Goal: Task Accomplishment & Management: Use online tool/utility

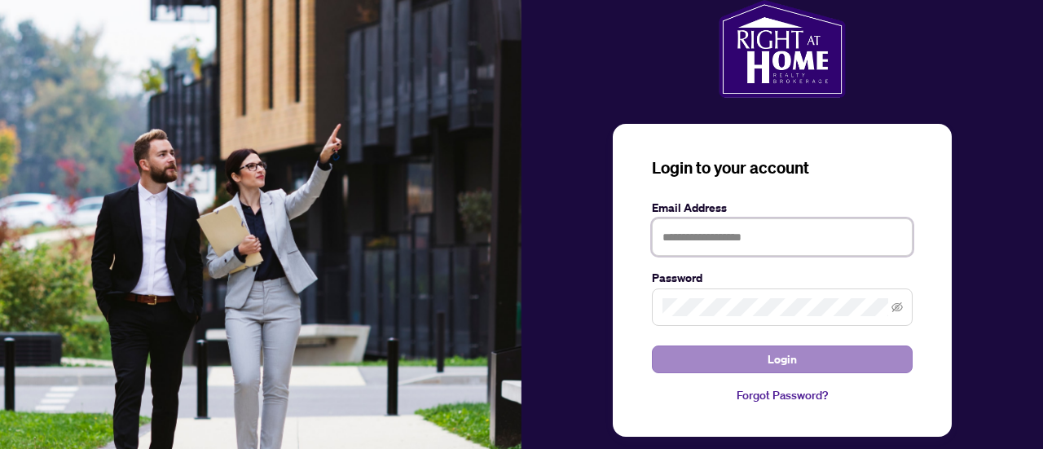
type input "**********"
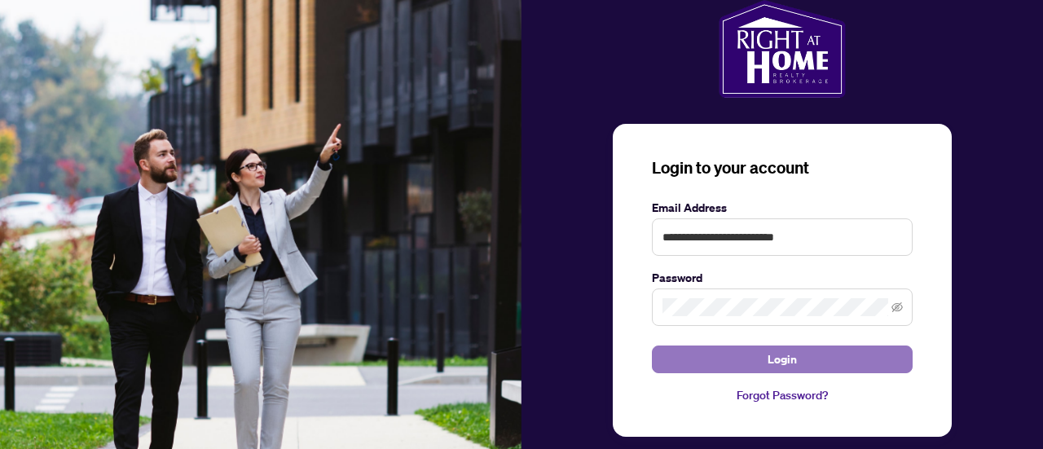
click at [800, 346] on button "Login" at bounding box center [782, 360] width 261 height 28
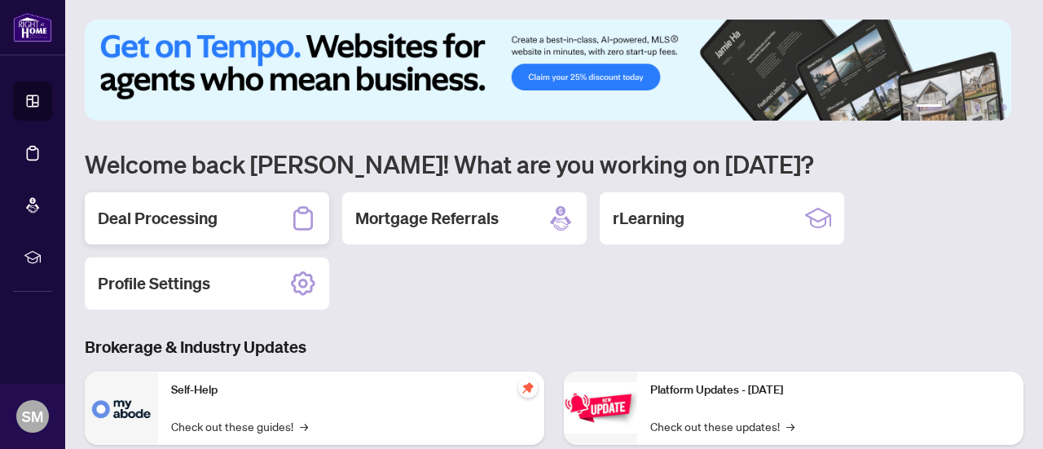
click at [200, 209] on h2 "Deal Processing" at bounding box center [158, 218] width 120 height 23
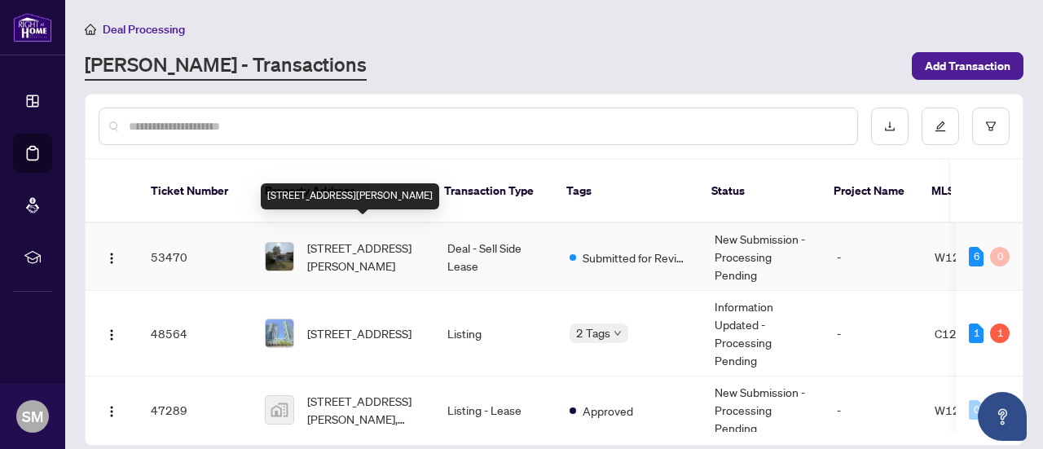
click at [347, 239] on span "[STREET_ADDRESS][PERSON_NAME]" at bounding box center [364, 257] width 114 height 36
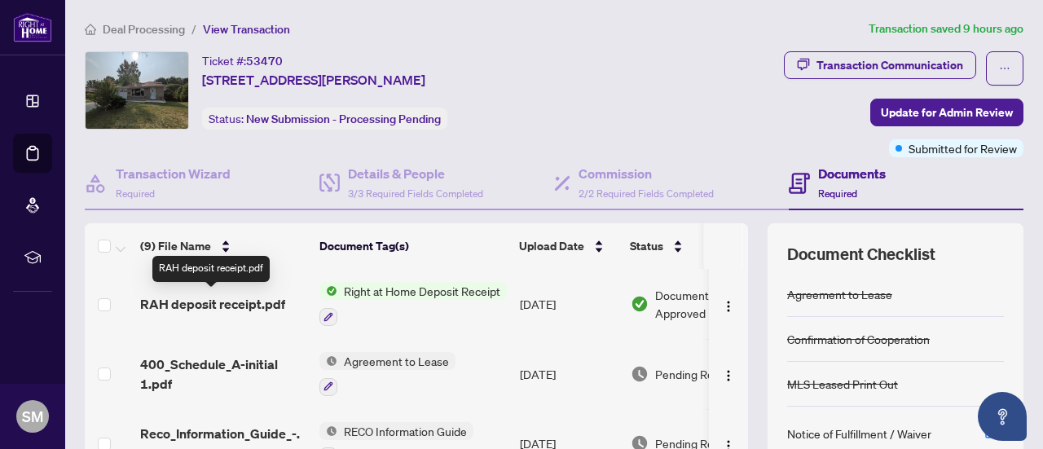
click at [213, 301] on span "RAH deposit receipt.pdf" at bounding box center [212, 304] width 145 height 20
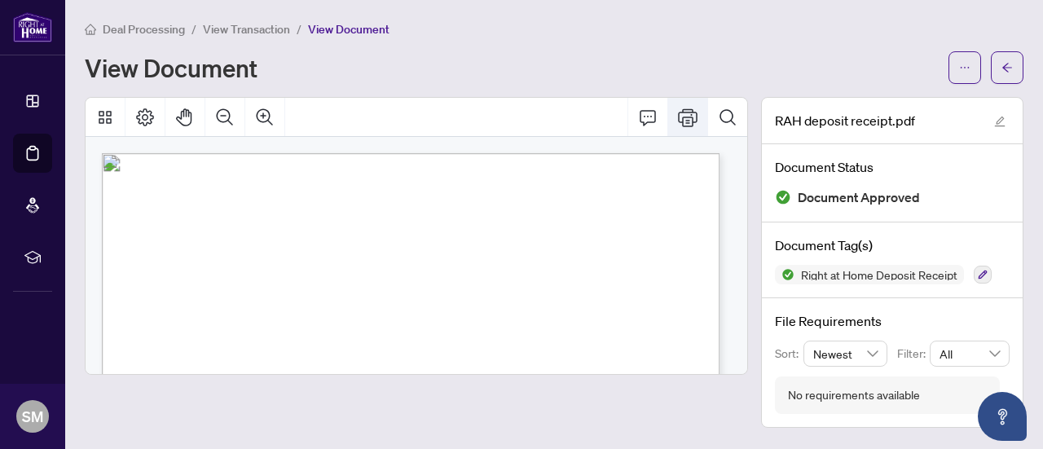
click at [696, 116] on icon "Print" at bounding box center [688, 118] width 20 height 20
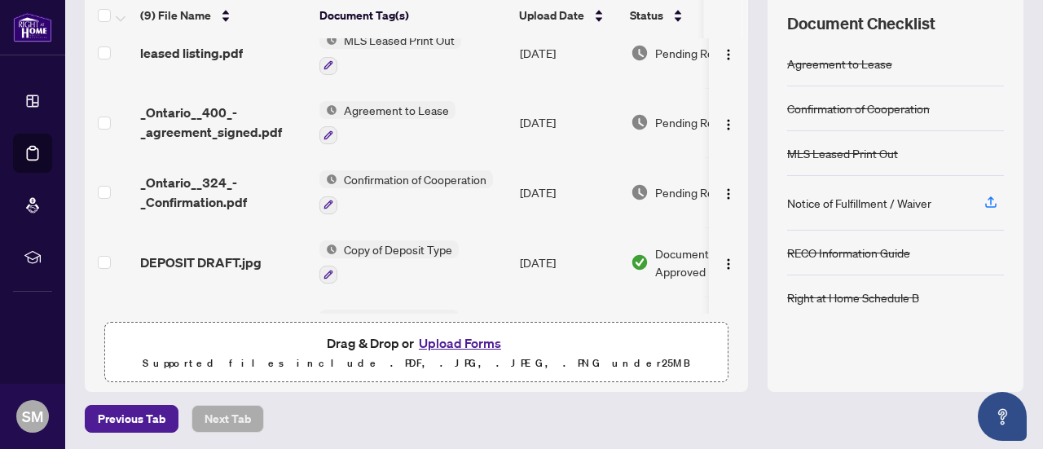
scroll to position [353, 0]
